Goal: Find specific page/section: Find specific page/section

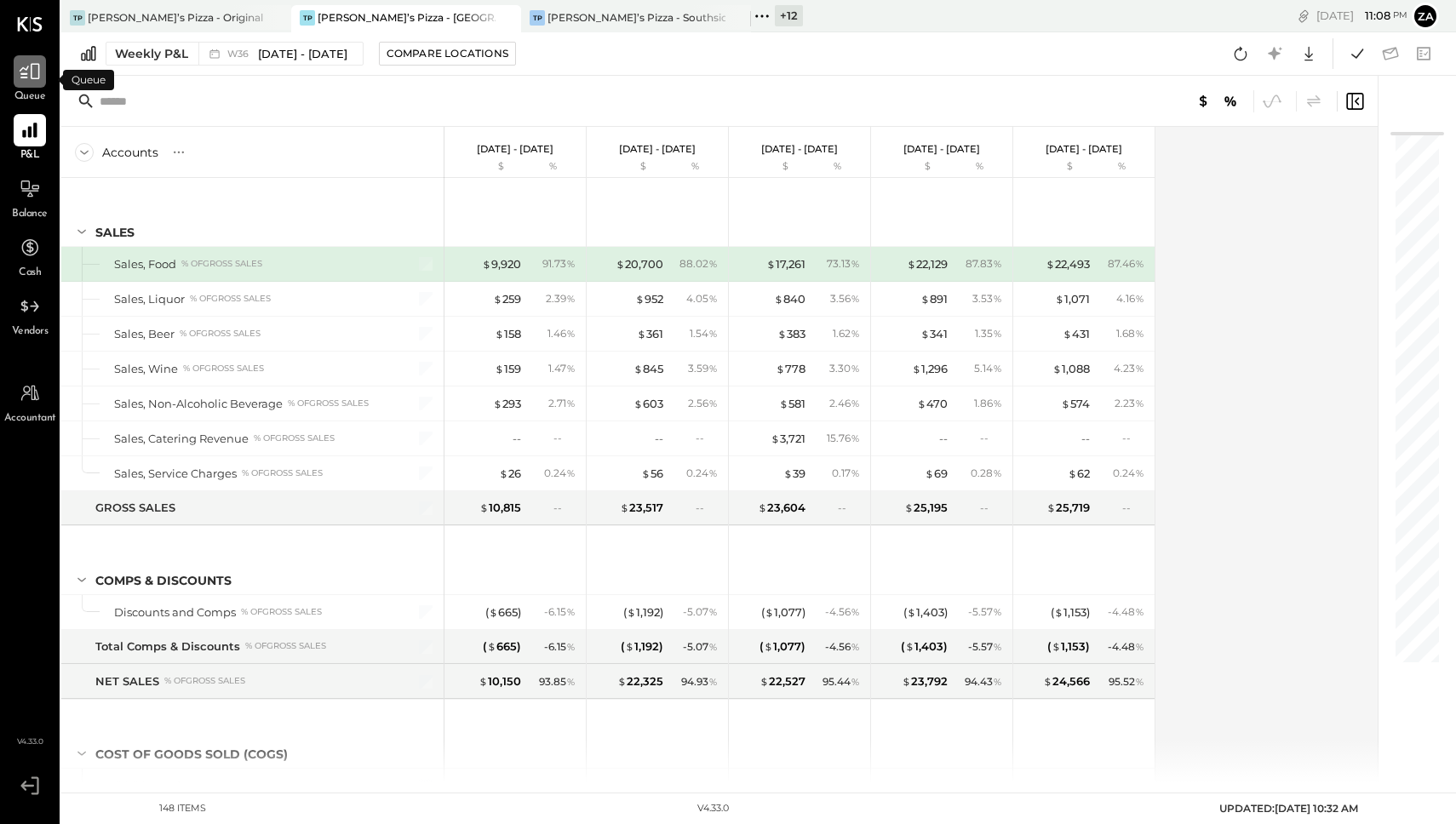
click at [29, 71] on icon at bounding box center [30, 72] width 22 height 22
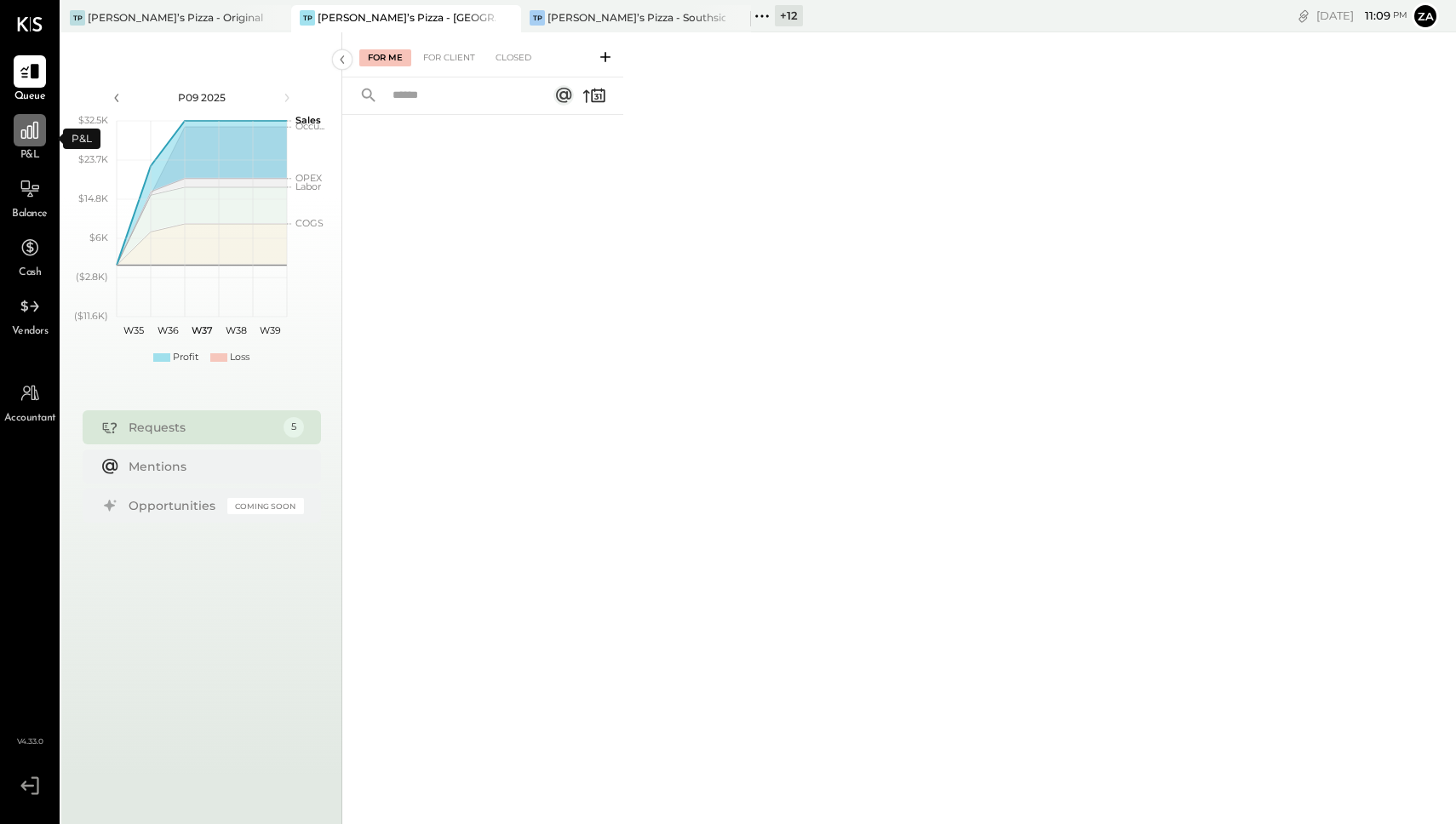
click at [24, 133] on icon at bounding box center [30, 131] width 22 height 22
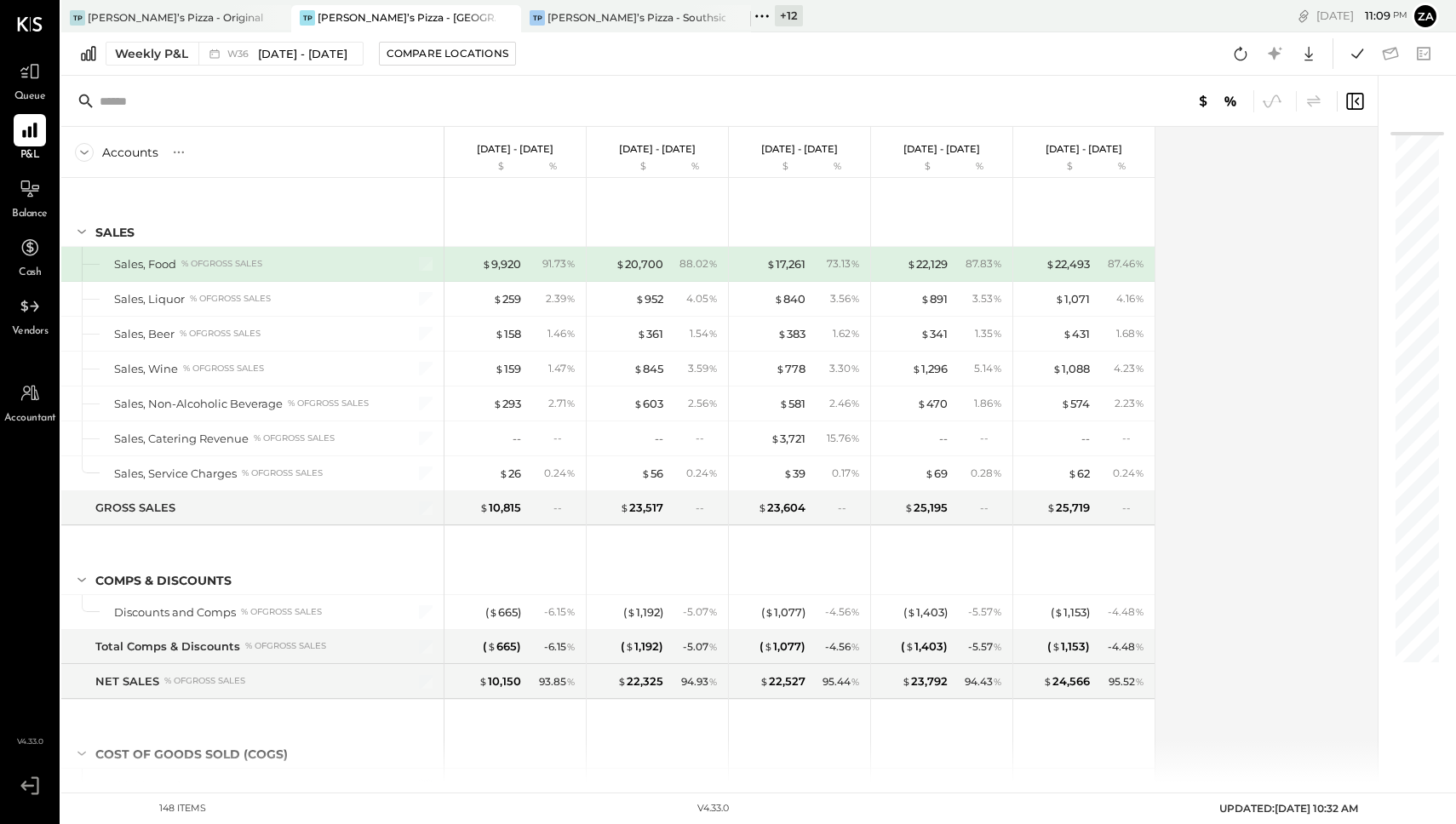
click at [12, 79] on div "Queue" at bounding box center [30, 80] width 50 height 50
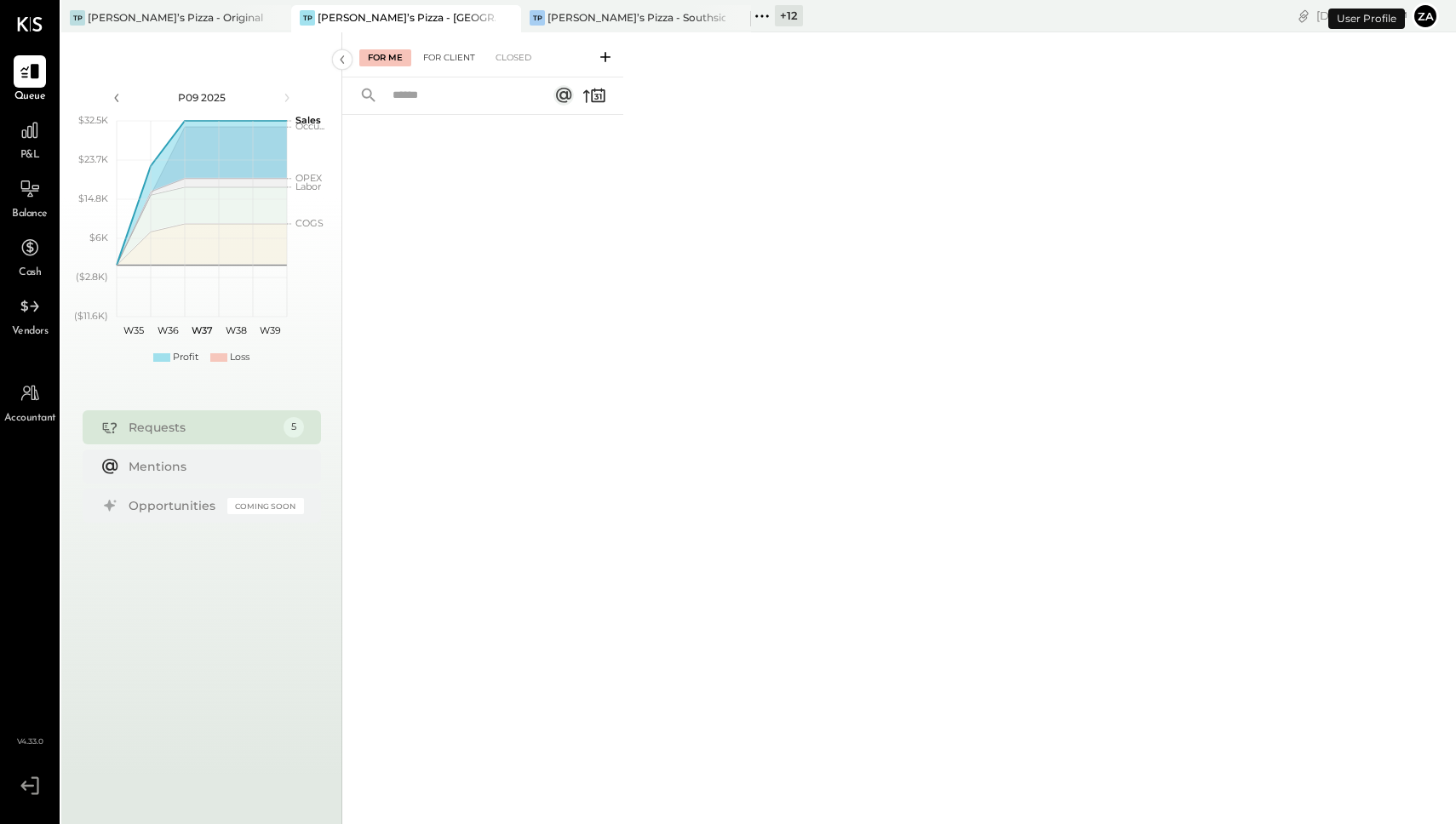
click at [460, 57] on div "For Client" at bounding box center [449, 58] width 69 height 17
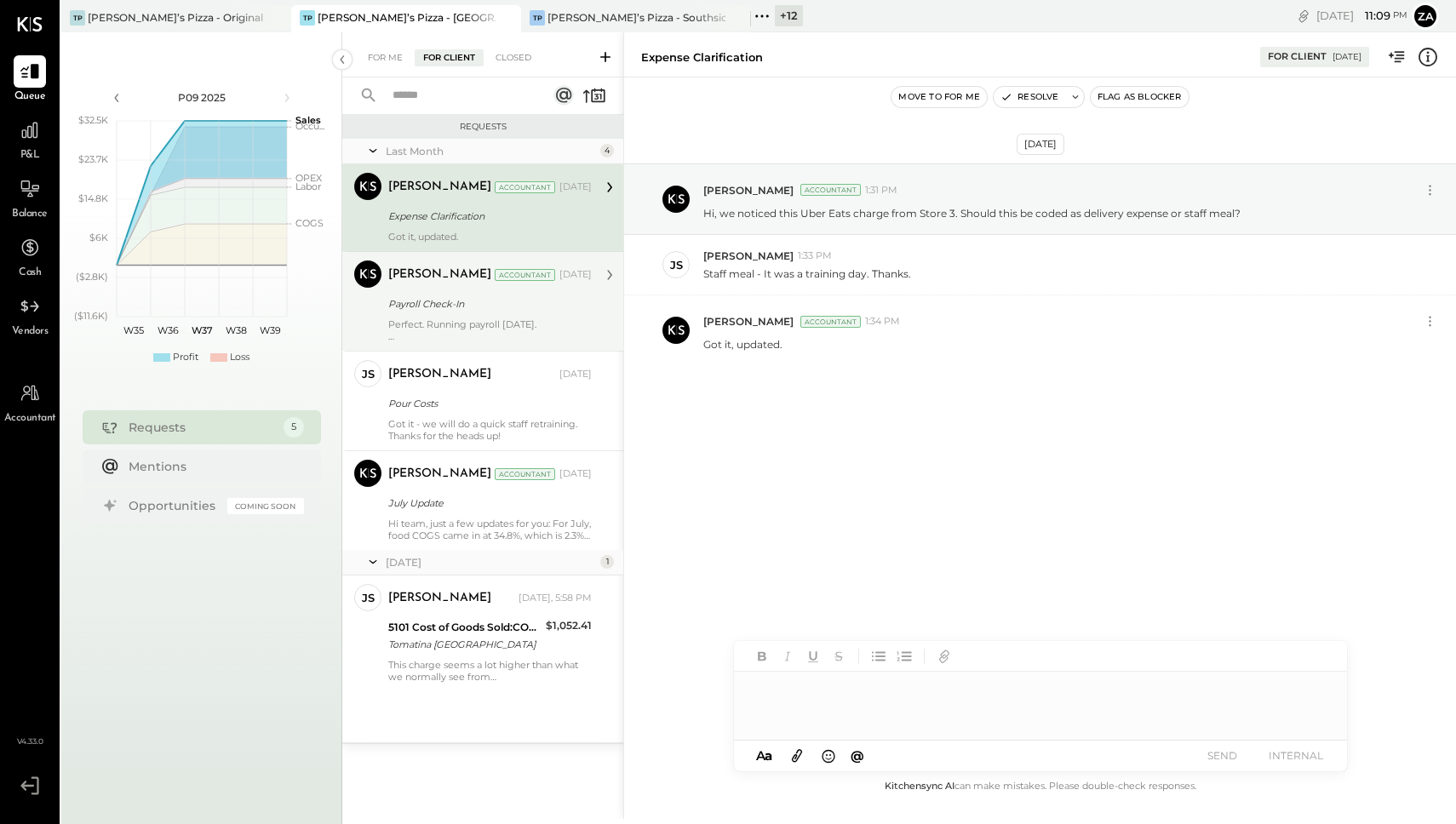
click at [496, 331] on div at bounding box center [490, 336] width 203 height 12
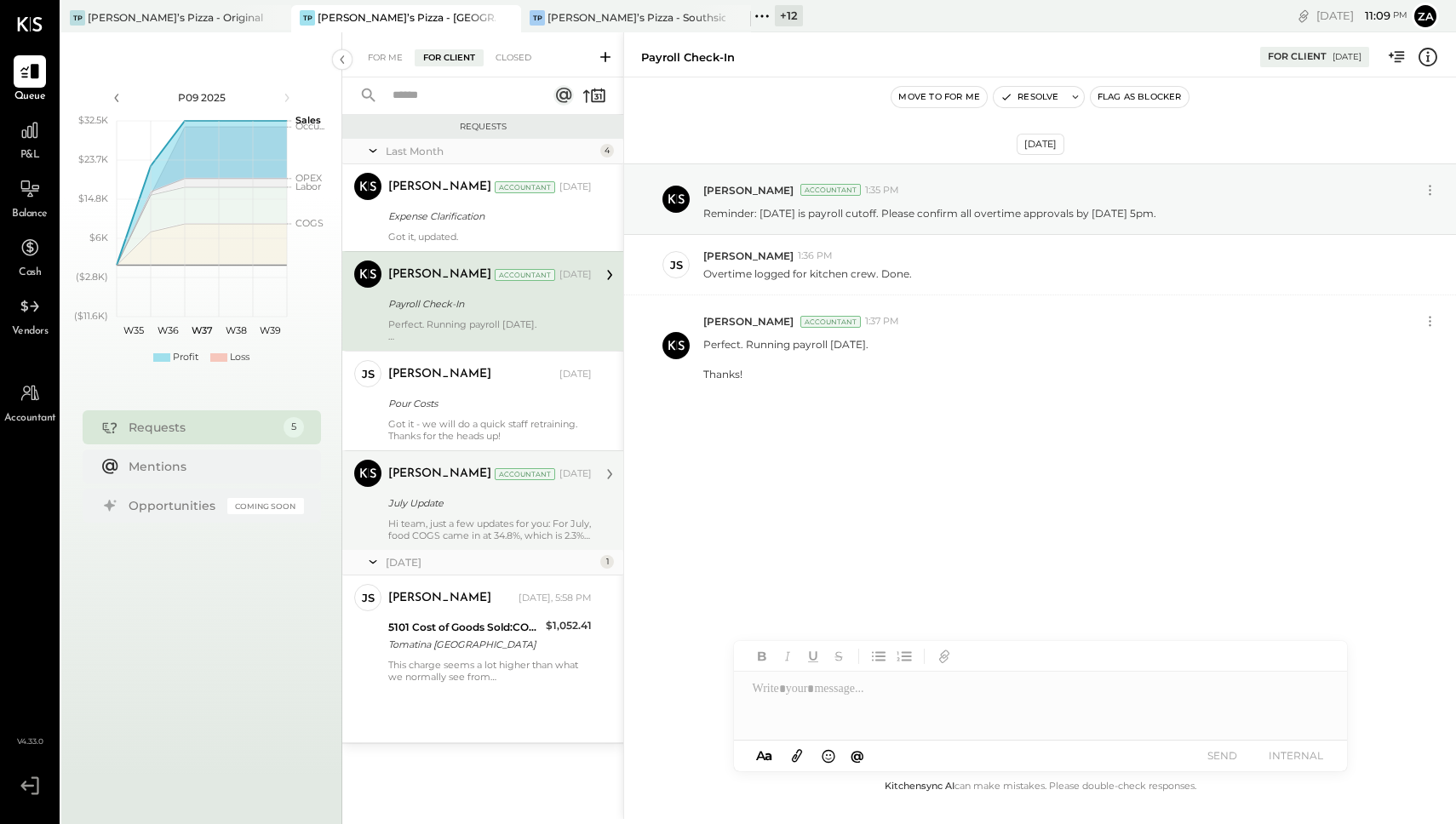
click at [471, 459] on div "[PERSON_NAME] Accountant [PERSON_NAME] Accountant [DATE] July Update Hi team, j…" at bounding box center [482, 500] width 281 height 100
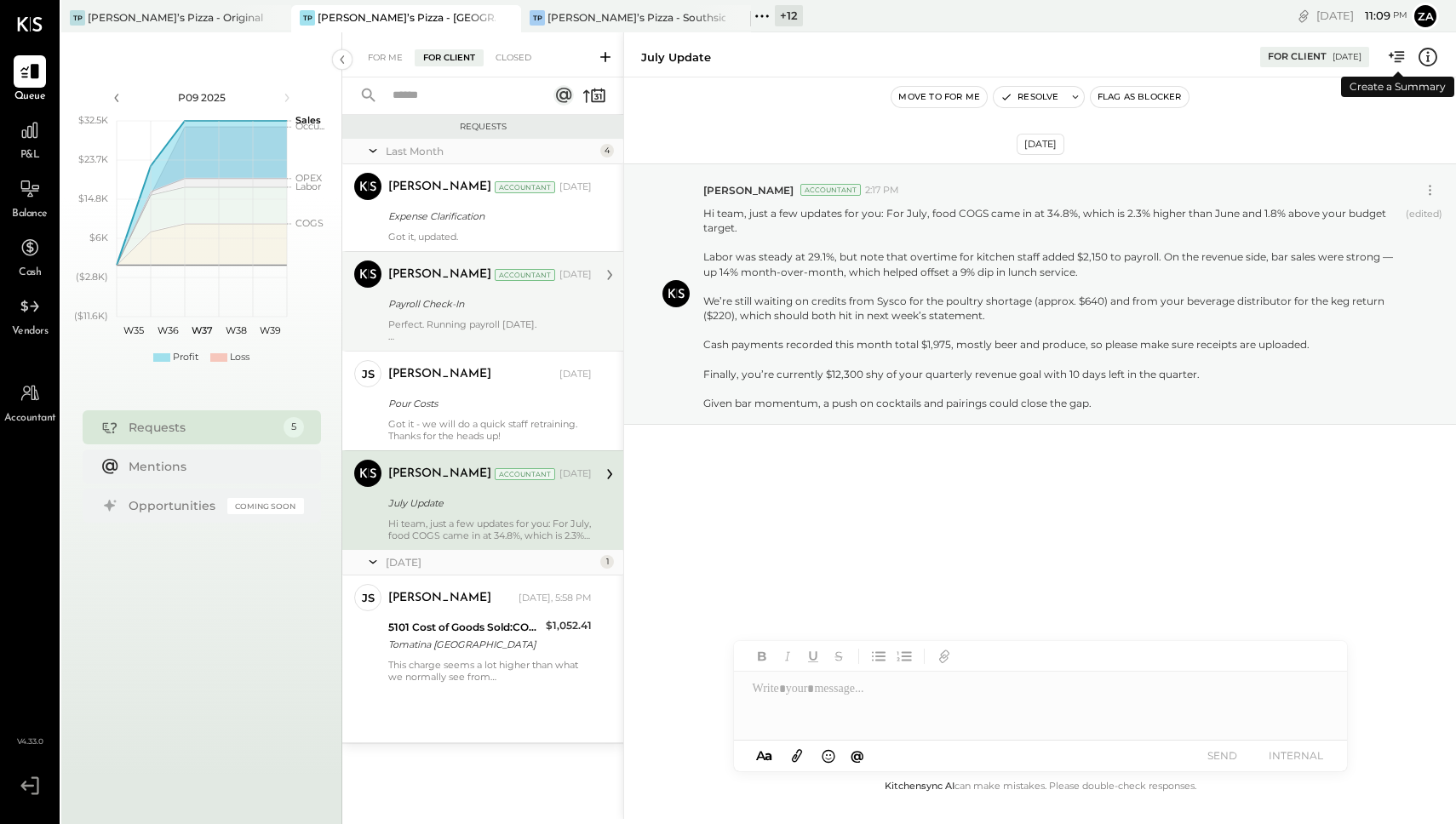
click at [1398, 59] on icon at bounding box center [1397, 57] width 22 height 22
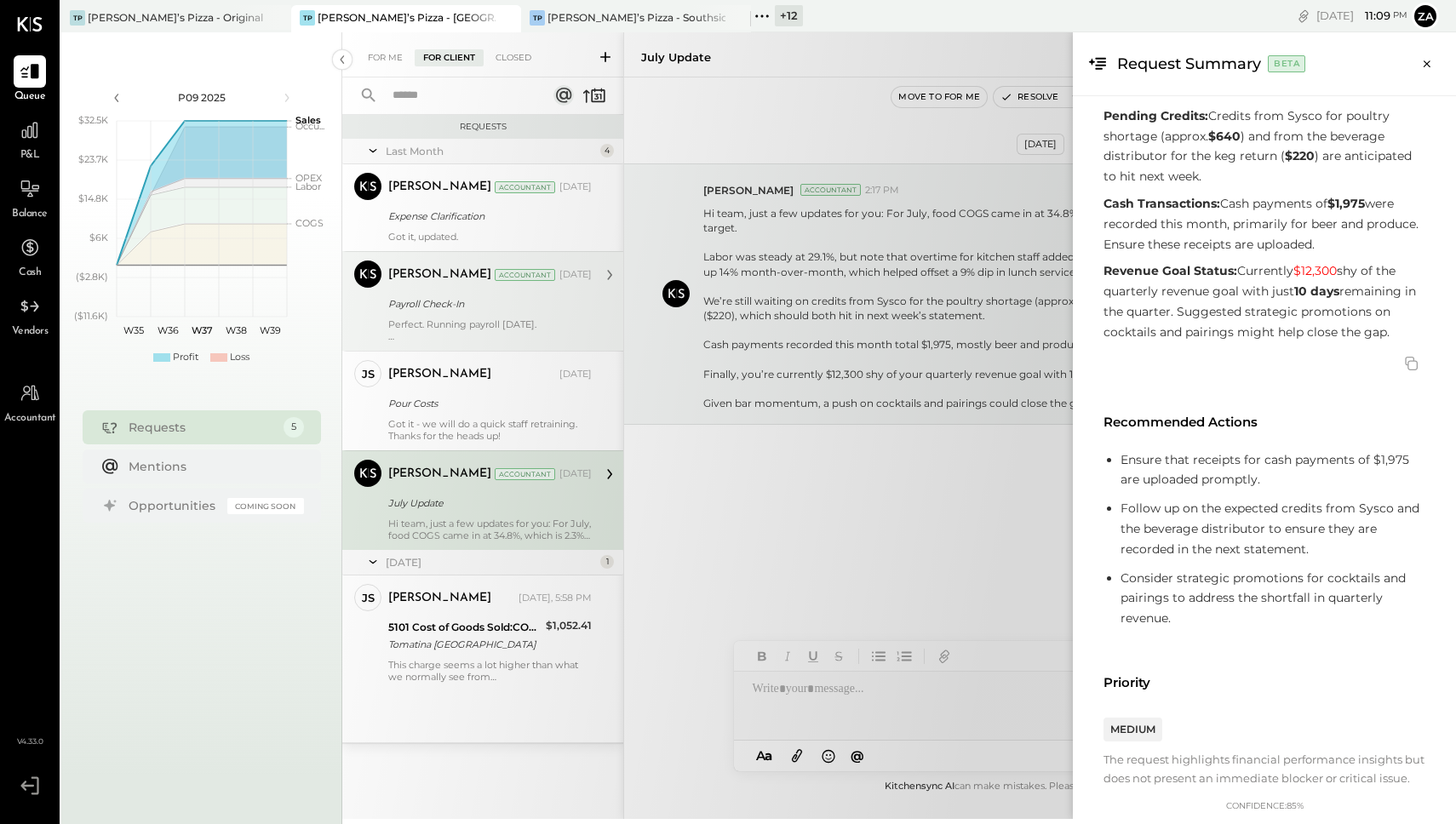
scroll to position [211, 0]
